Goal: Information Seeking & Learning: Learn about a topic

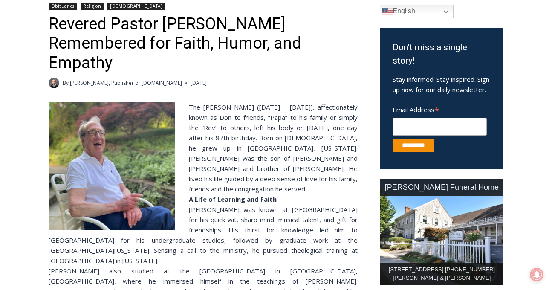
scroll to position [255, 0]
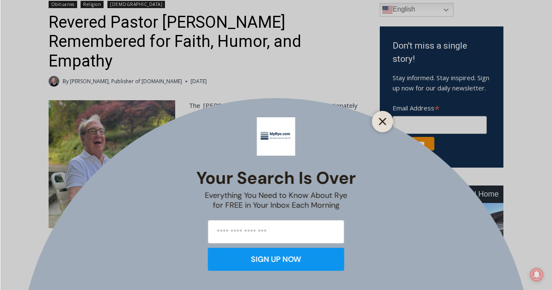
click at [382, 121] on line "Close" at bounding box center [382, 121] width 6 height 6
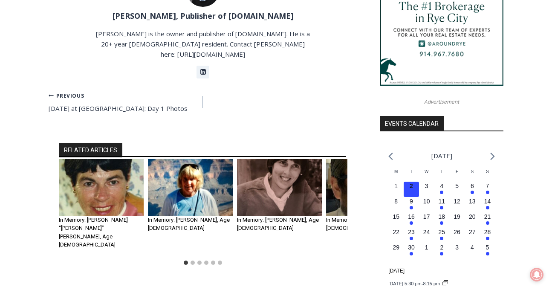
scroll to position [972, 0]
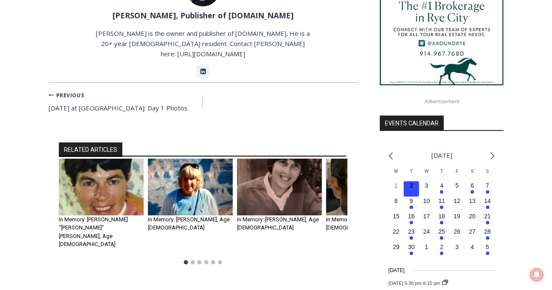
click at [265, 169] on img "3 of 6" at bounding box center [279, 186] width 85 height 57
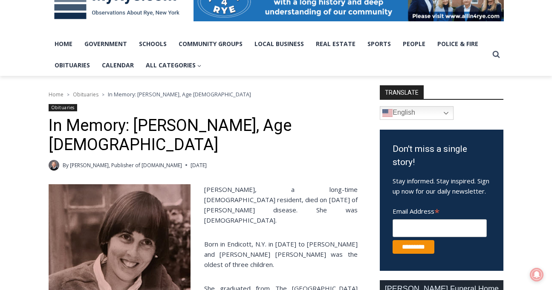
scroll to position [153, 0]
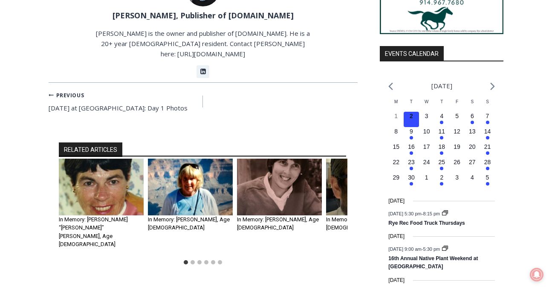
click at [96, 178] on img "1 of 6" at bounding box center [101, 186] width 85 height 57
